Goal: Task Accomplishment & Management: Use online tool/utility

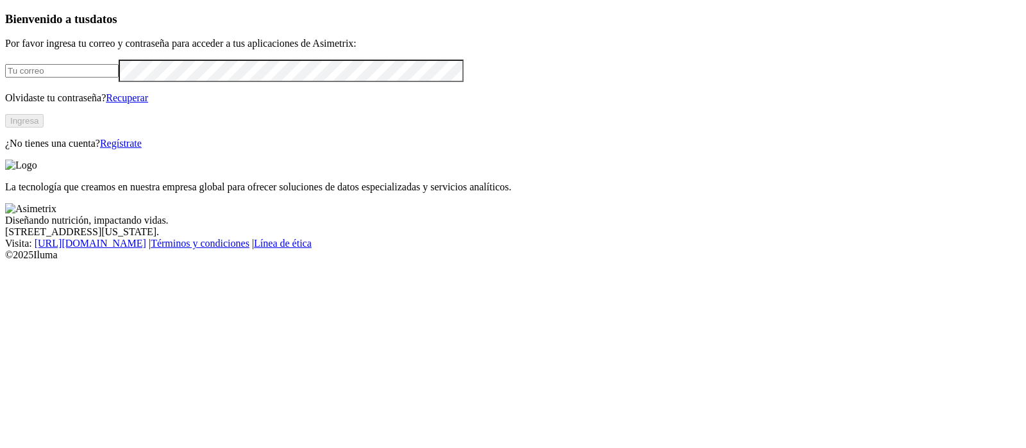
type input "[PERSON_NAME][EMAIL_ADDRESS][PERSON_NAME][DOMAIN_NAME]"
click at [44, 128] on button "Ingresa" at bounding box center [24, 120] width 38 height 13
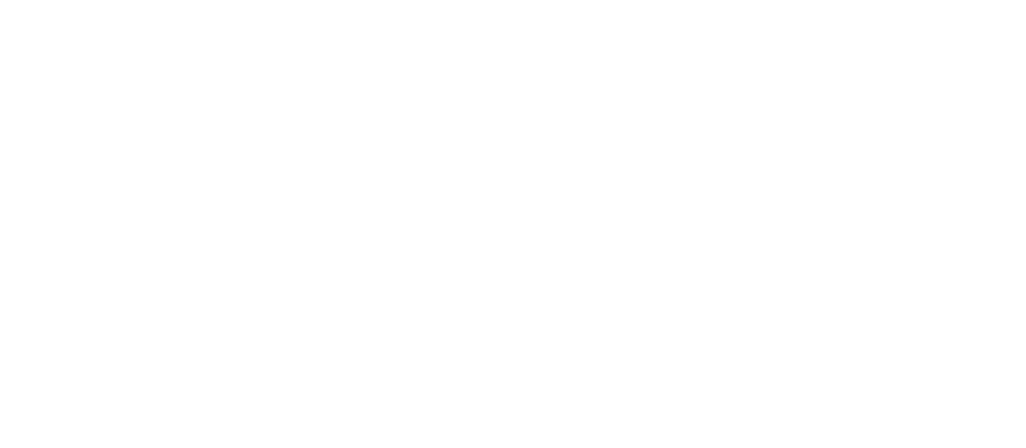
drag, startPoint x: 176, startPoint y: 160, endPoint x: 119, endPoint y: 245, distance: 102.6
